Goal: Find specific page/section: Find specific page/section

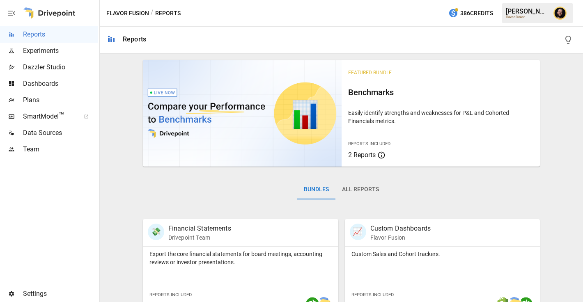
click at [35, 102] on span "Plans" at bounding box center [60, 100] width 75 height 10
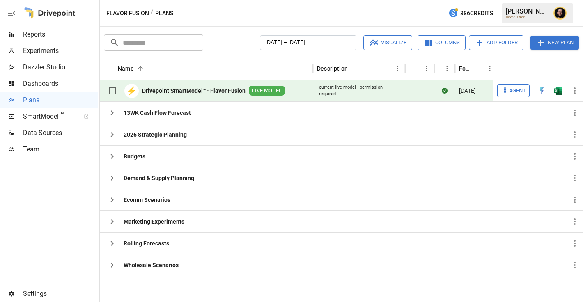
click at [561, 90] on img "Open in Excel" at bounding box center [559, 91] width 8 height 8
click at [113, 180] on icon "button" at bounding box center [112, 178] width 10 height 10
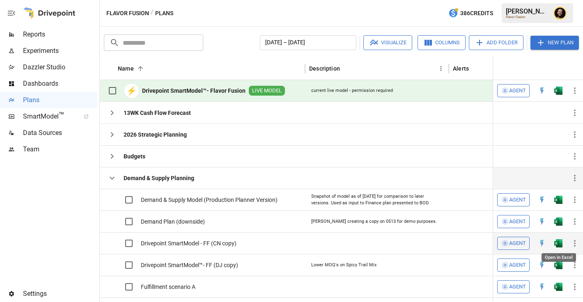
click at [555, 204] on img "Open in Excel" at bounding box center [559, 200] width 8 height 8
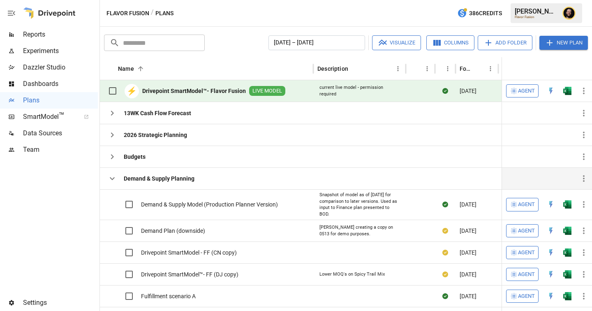
click at [111, 175] on icon "button" at bounding box center [112, 178] width 10 height 10
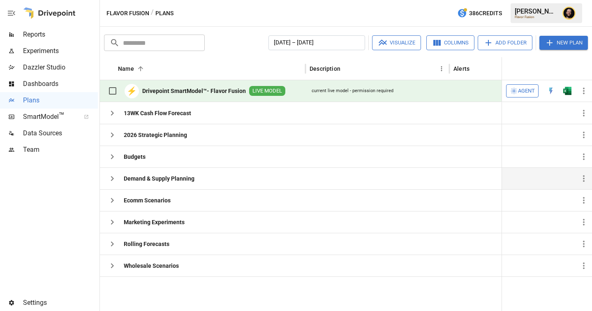
click at [11, 13] on icon "button" at bounding box center [11, 13] width 7 height 5
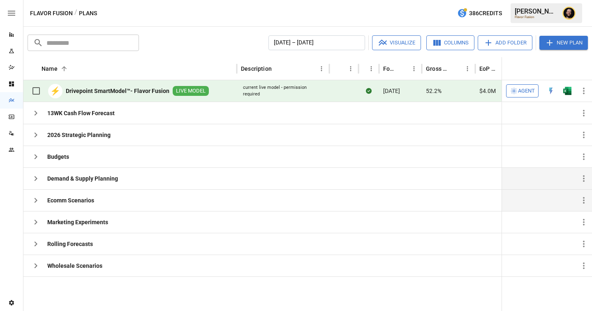
click at [36, 196] on icon "button" at bounding box center [36, 200] width 10 height 10
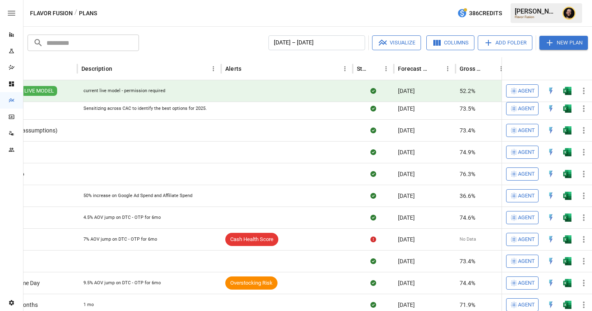
scroll to position [0, 157]
